Goal: Complete application form

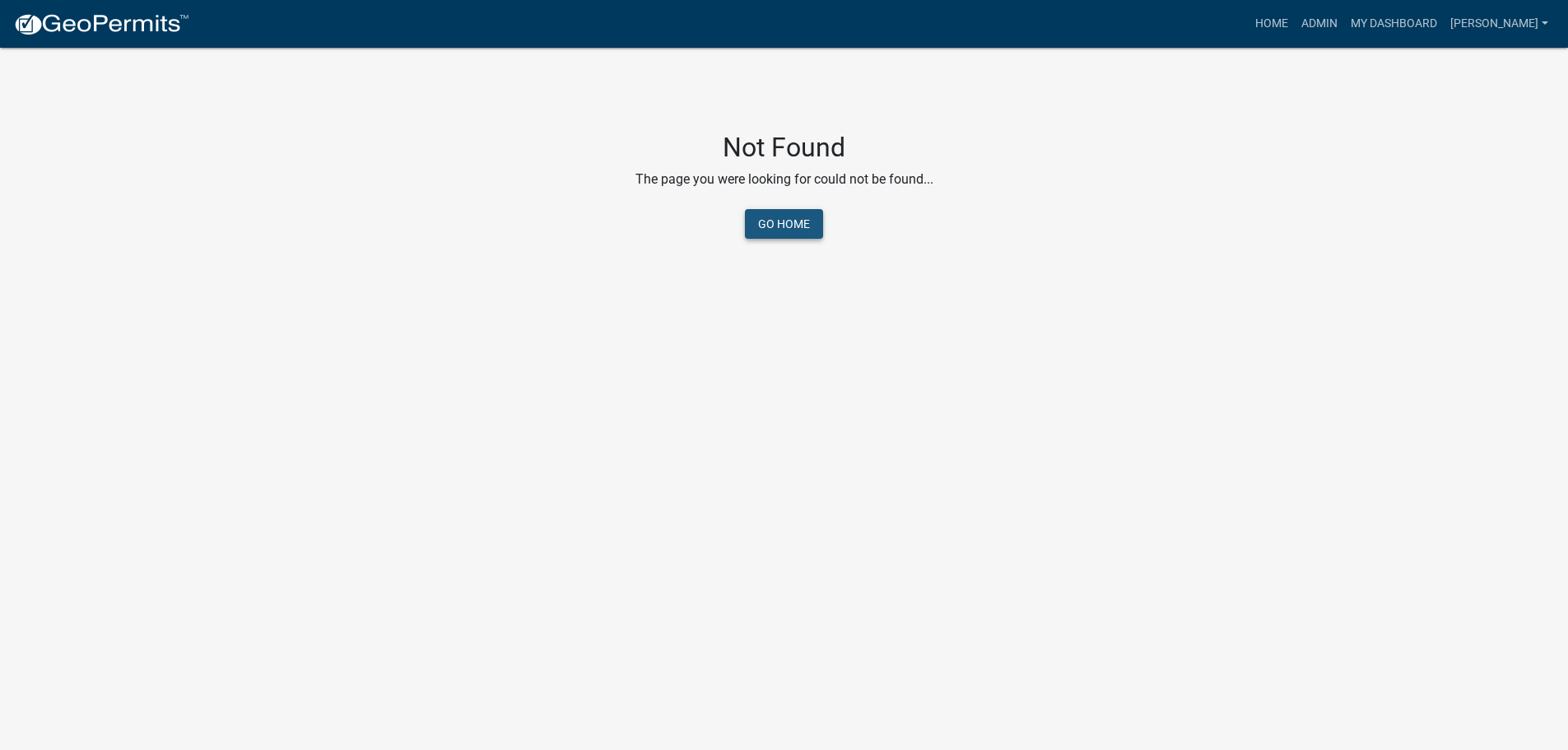
click at [778, 225] on link "Go Home" at bounding box center [784, 224] width 79 height 30
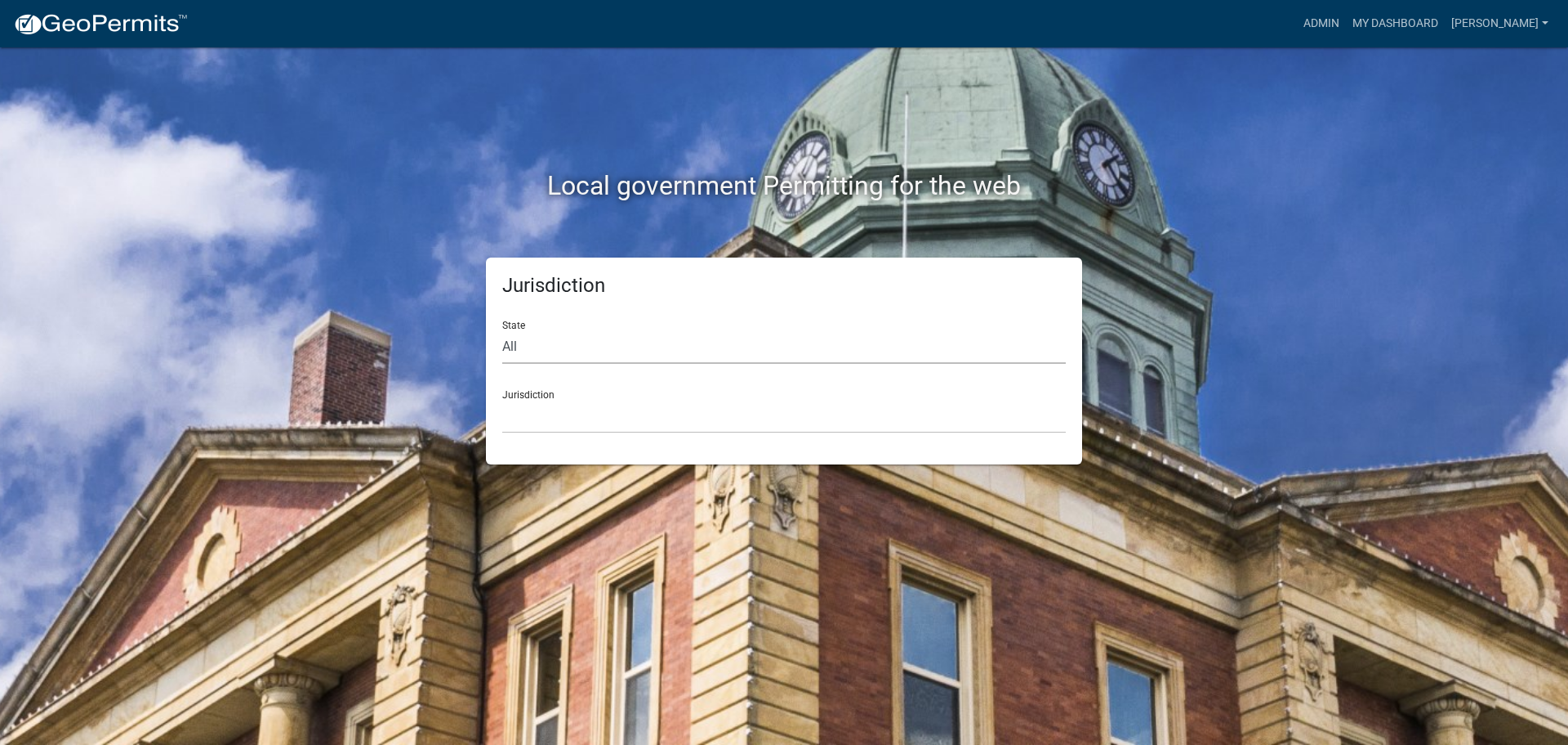
click at [634, 348] on select "All [US_STATE] [US_STATE] [US_STATE] [US_STATE] [US_STATE] [US_STATE] [US_STATE…" at bounding box center [784, 347] width 564 height 34
select select "[US_STATE]"
click at [503, 330] on select "All [US_STATE] [US_STATE] [US_STATE] [US_STATE] [US_STATE] [US_STATE] [US_STATE…" at bounding box center [784, 347] width 564 height 34
click at [612, 413] on select "[GEOGRAPHIC_DATA], [US_STATE] [GEOGRAPHIC_DATA], [US_STATE] [GEOGRAPHIC_DATA], …" at bounding box center [784, 417] width 564 height 34
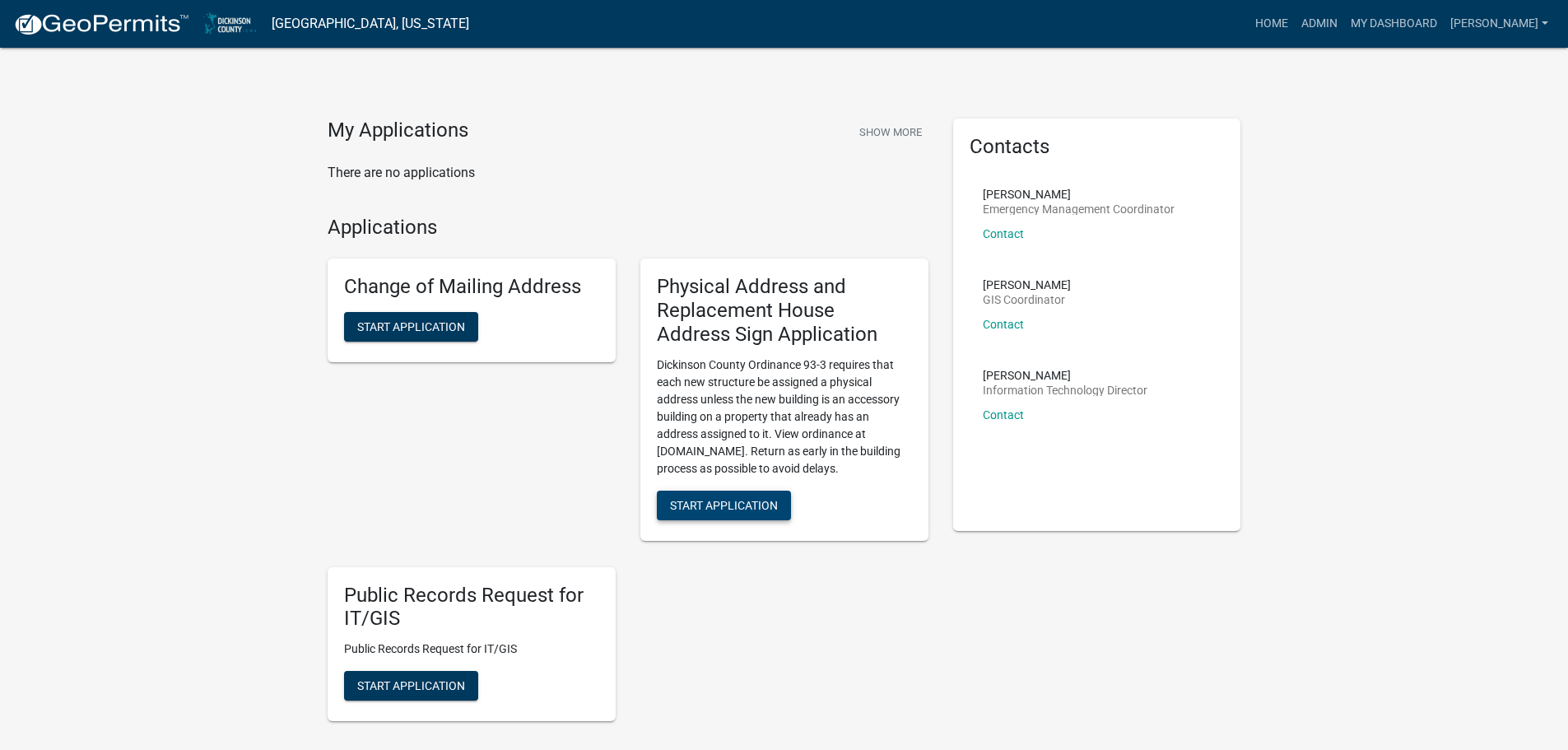
click at [703, 506] on span "Start Application" at bounding box center [723, 503] width 107 height 13
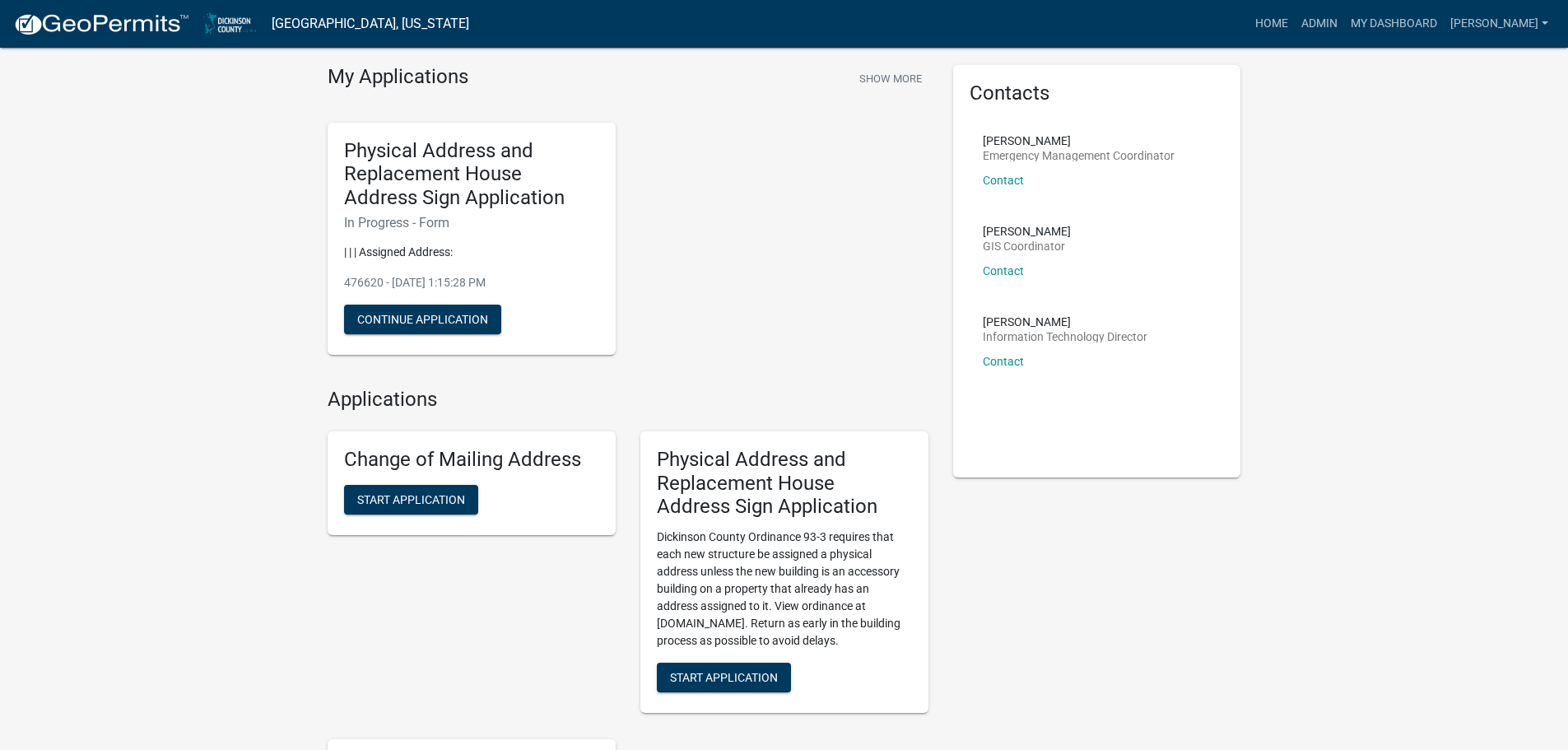
scroll to position [83, 0]
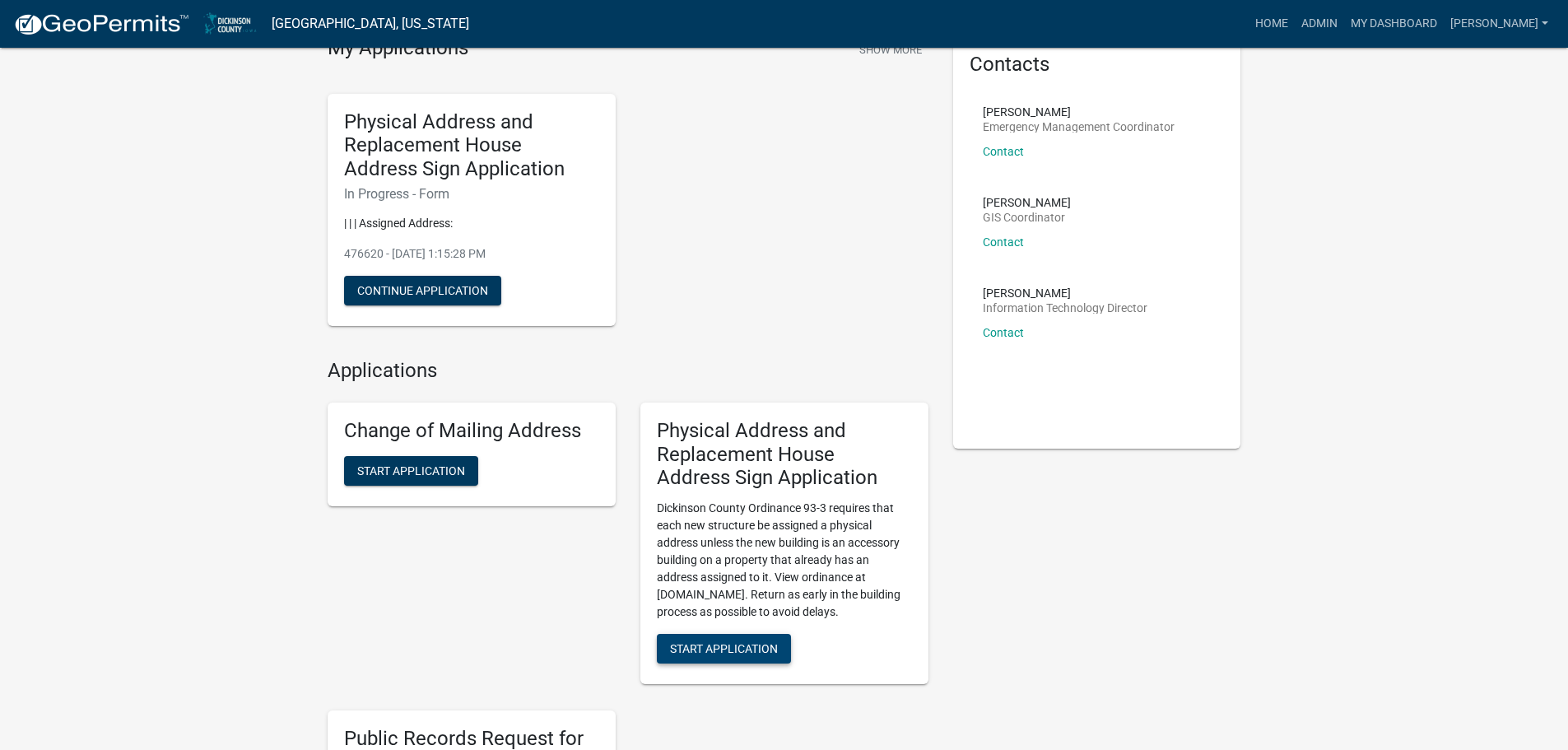
drag, startPoint x: 731, startPoint y: 650, endPoint x: 760, endPoint y: 636, distance: 32.2
click at [731, 647] on span "Start Application" at bounding box center [723, 648] width 107 height 13
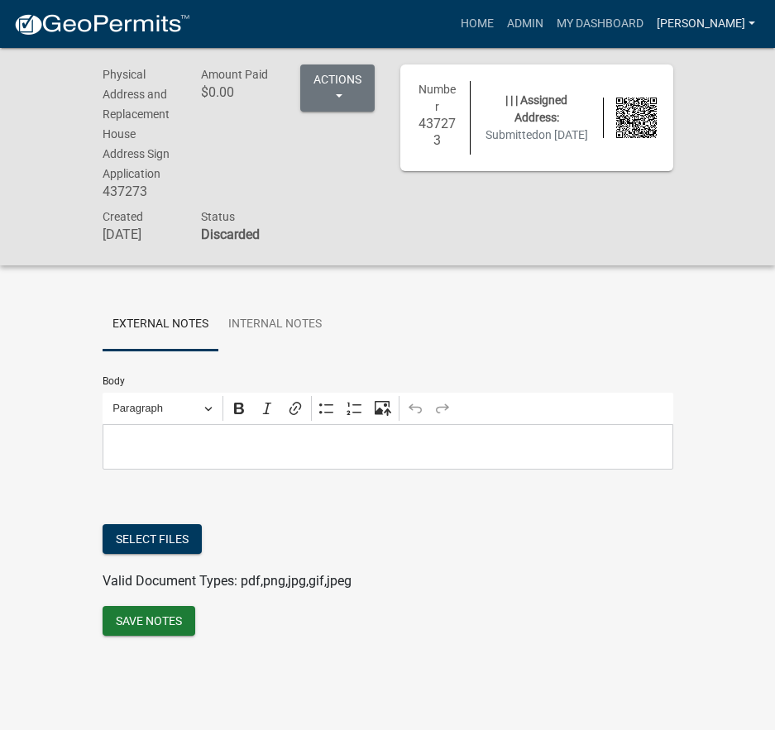
click at [725, 25] on link "[PERSON_NAME]" at bounding box center [706, 23] width 112 height 31
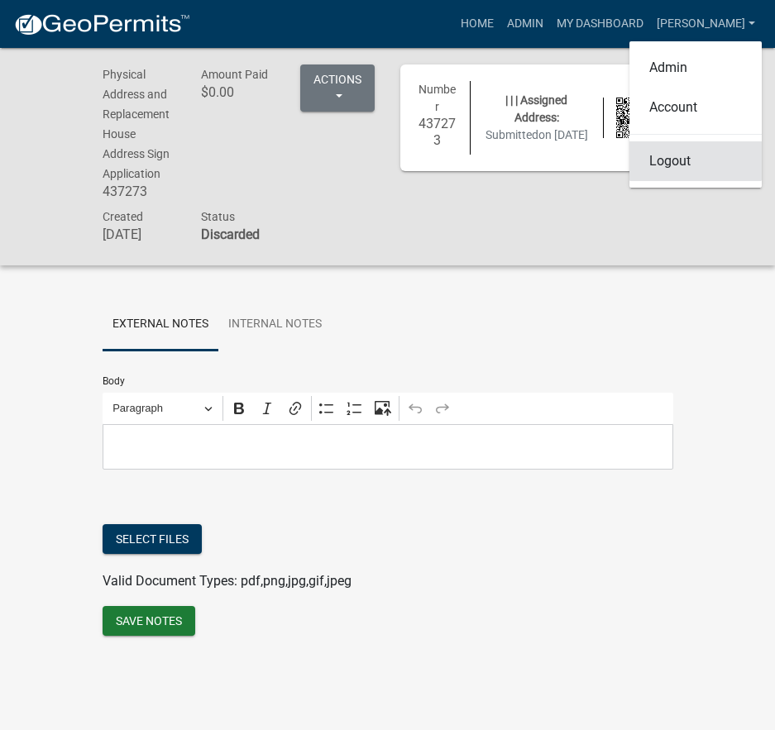
click at [659, 171] on link "Logout" at bounding box center [696, 161] width 132 height 40
